Goal: Task Accomplishment & Management: Use online tool/utility

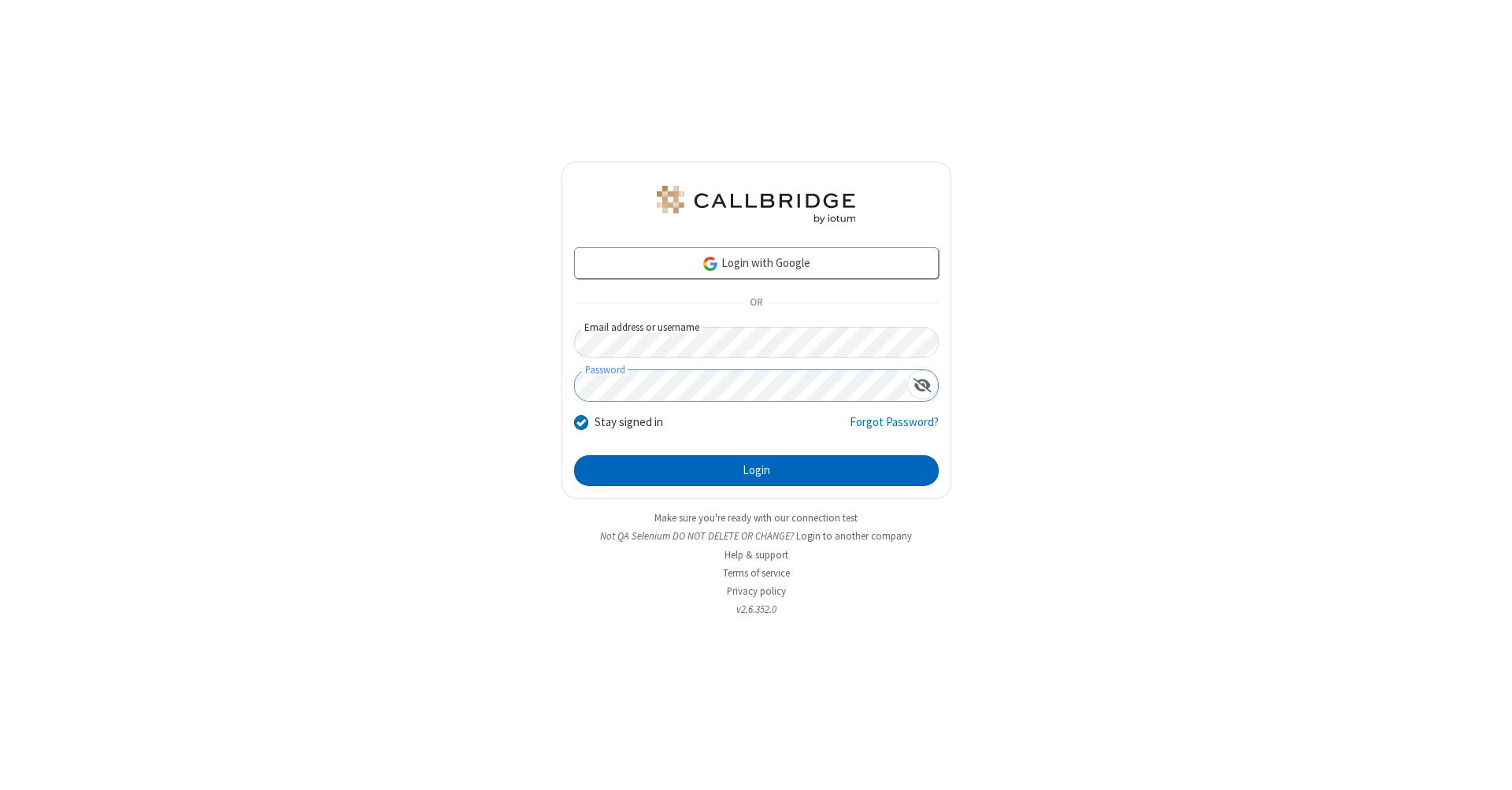
click at [756, 471] on button "Login" at bounding box center [757, 470] width 365 height 32
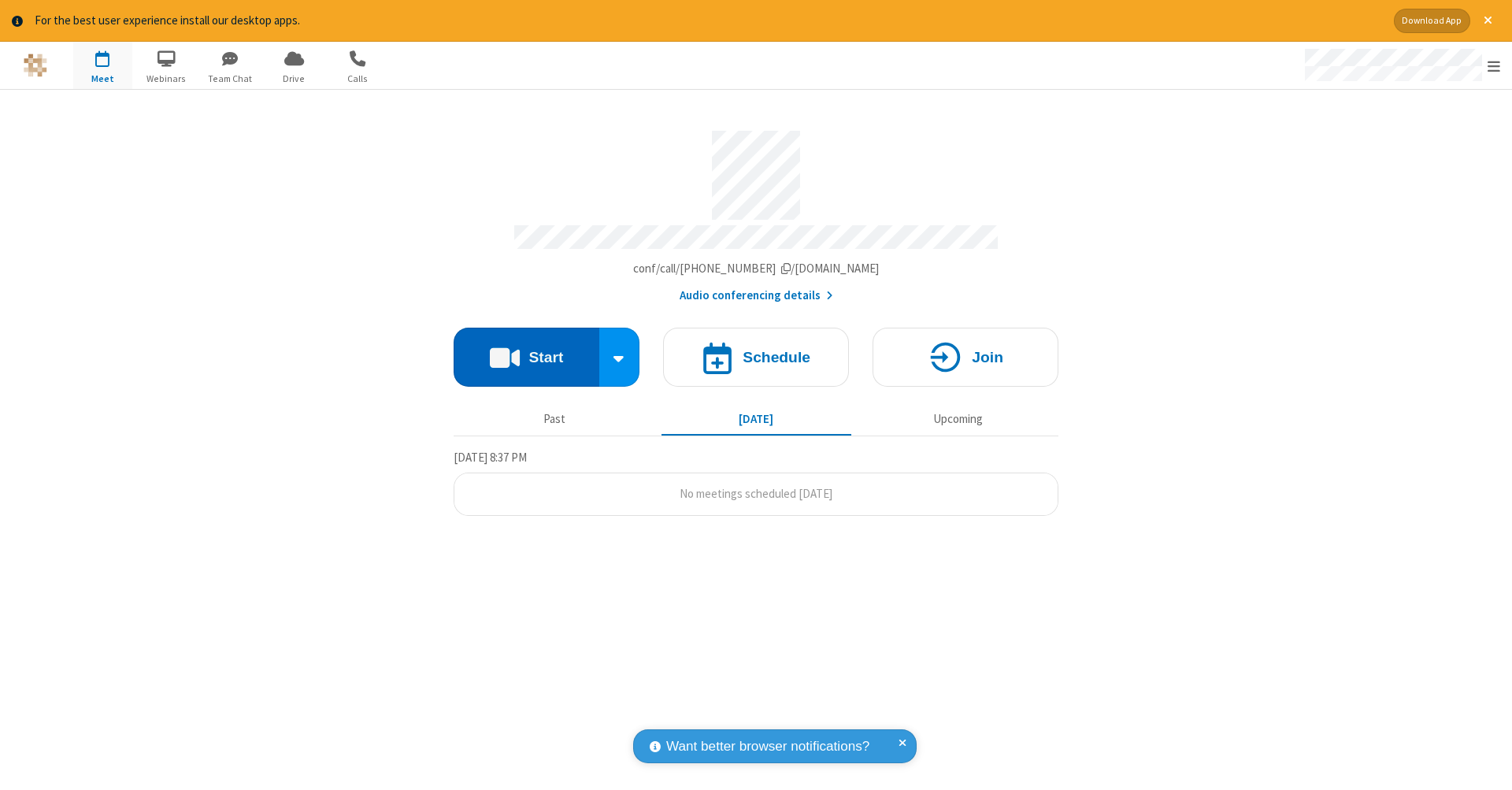
click at [527, 349] on button "Start" at bounding box center [527, 357] width 145 height 59
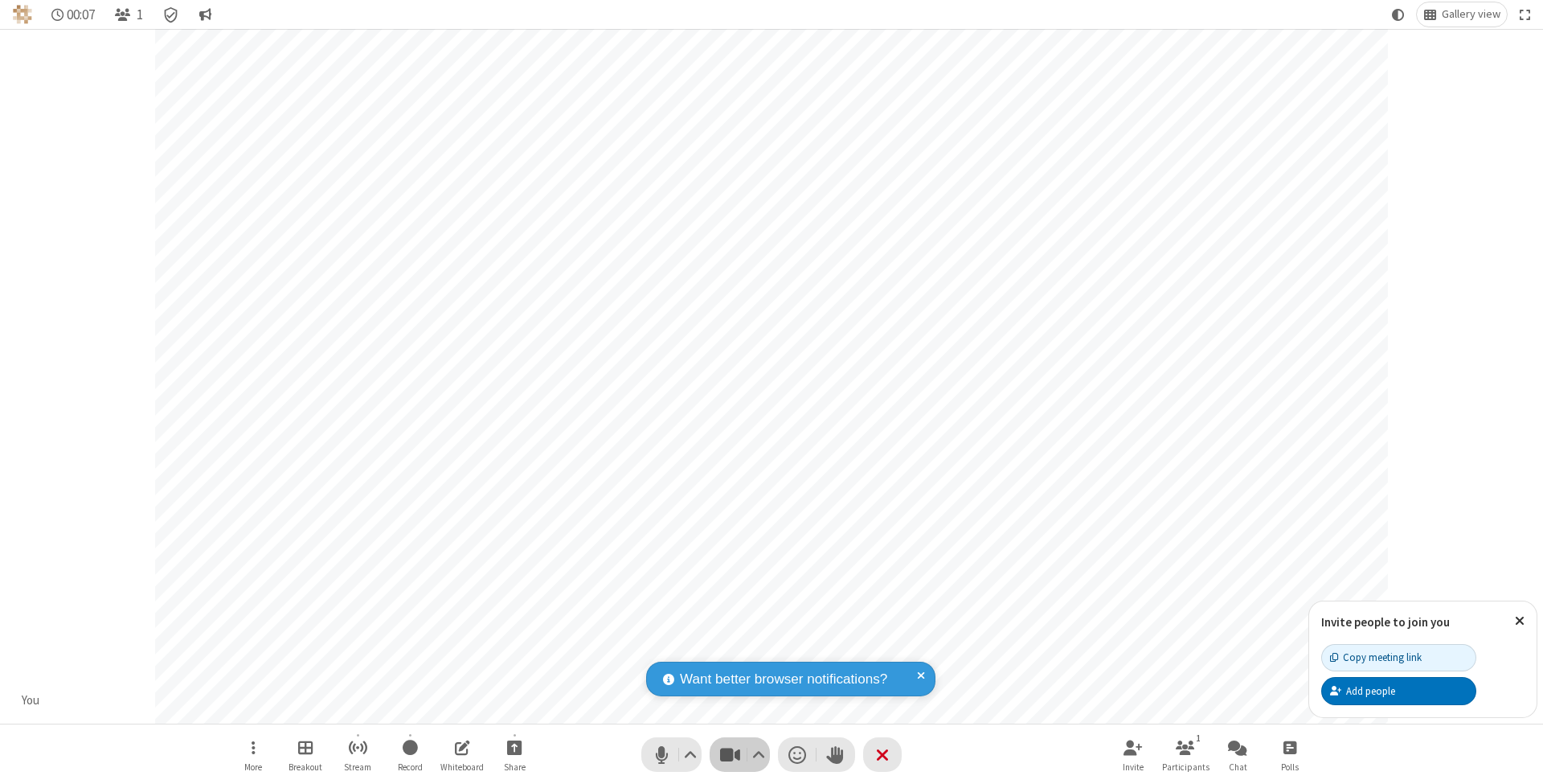
click at [730, 754] on span "Stop video (⌘+Shift+V)" at bounding box center [730, 754] width 24 height 23
click at [730, 754] on span "Start video (⌘+Shift+V)" at bounding box center [730, 754] width 24 height 23
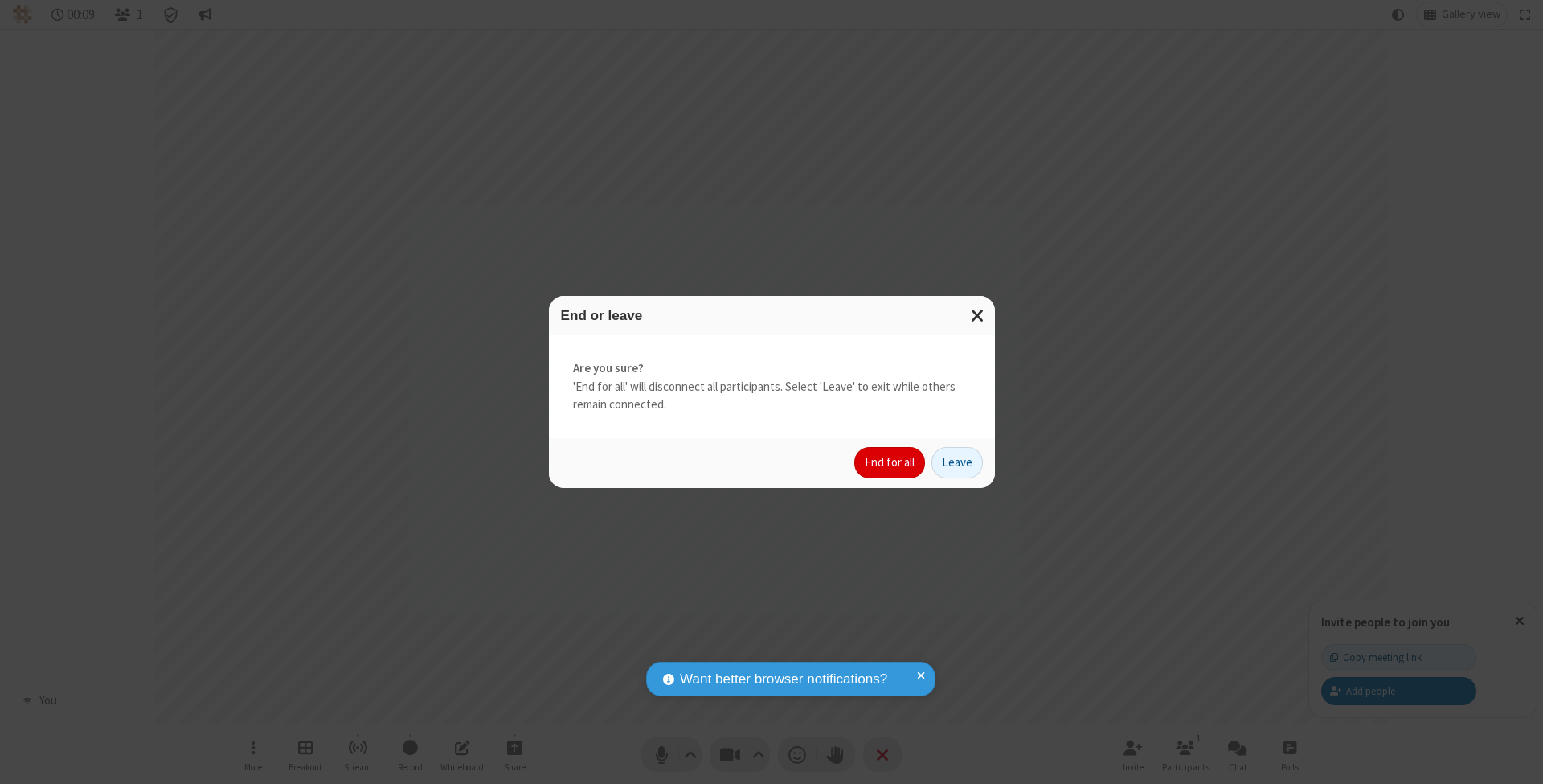
click at [890, 461] on button "End for all" at bounding box center [890, 462] width 71 height 32
